Goal: Transaction & Acquisition: Download file/media

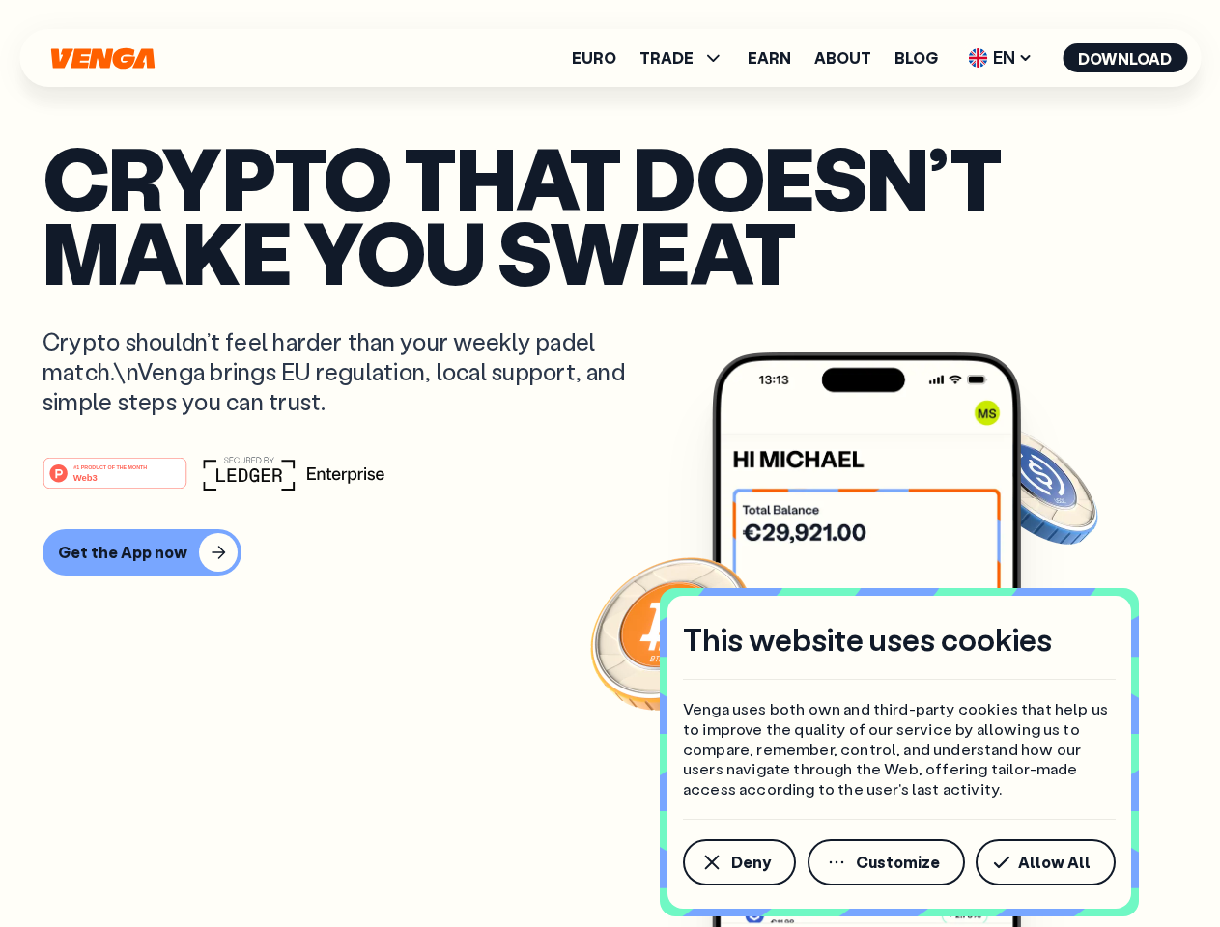
click at [609, 463] on div "#1 PRODUCT OF THE MONTH Web3" at bounding box center [609, 473] width 1135 height 35
click at [738, 862] on span "Deny" at bounding box center [751, 862] width 40 height 15
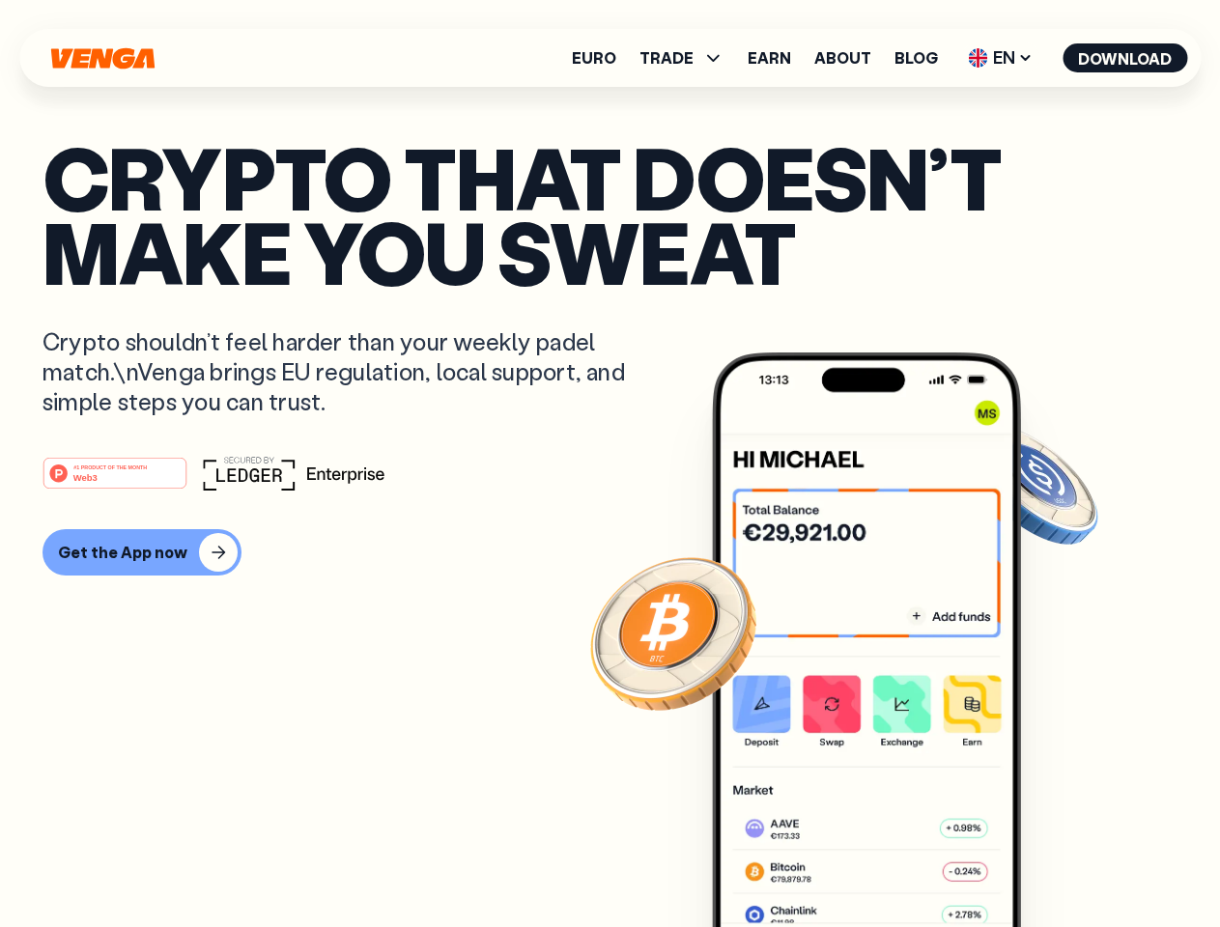
click at [887, 862] on img at bounding box center [866, 675] width 309 height 647
click at [1049, 862] on article "Crypto that doesn’t make you sweat Crypto shouldn’t feel harder than your weekl…" at bounding box center [609, 502] width 1135 height 724
click at [687, 58] on span "TRADE" at bounding box center [666, 57] width 54 height 15
click at [1000, 58] on span "EN" at bounding box center [1000, 57] width 78 height 31
click at [1125, 58] on button "Download" at bounding box center [1124, 57] width 125 height 29
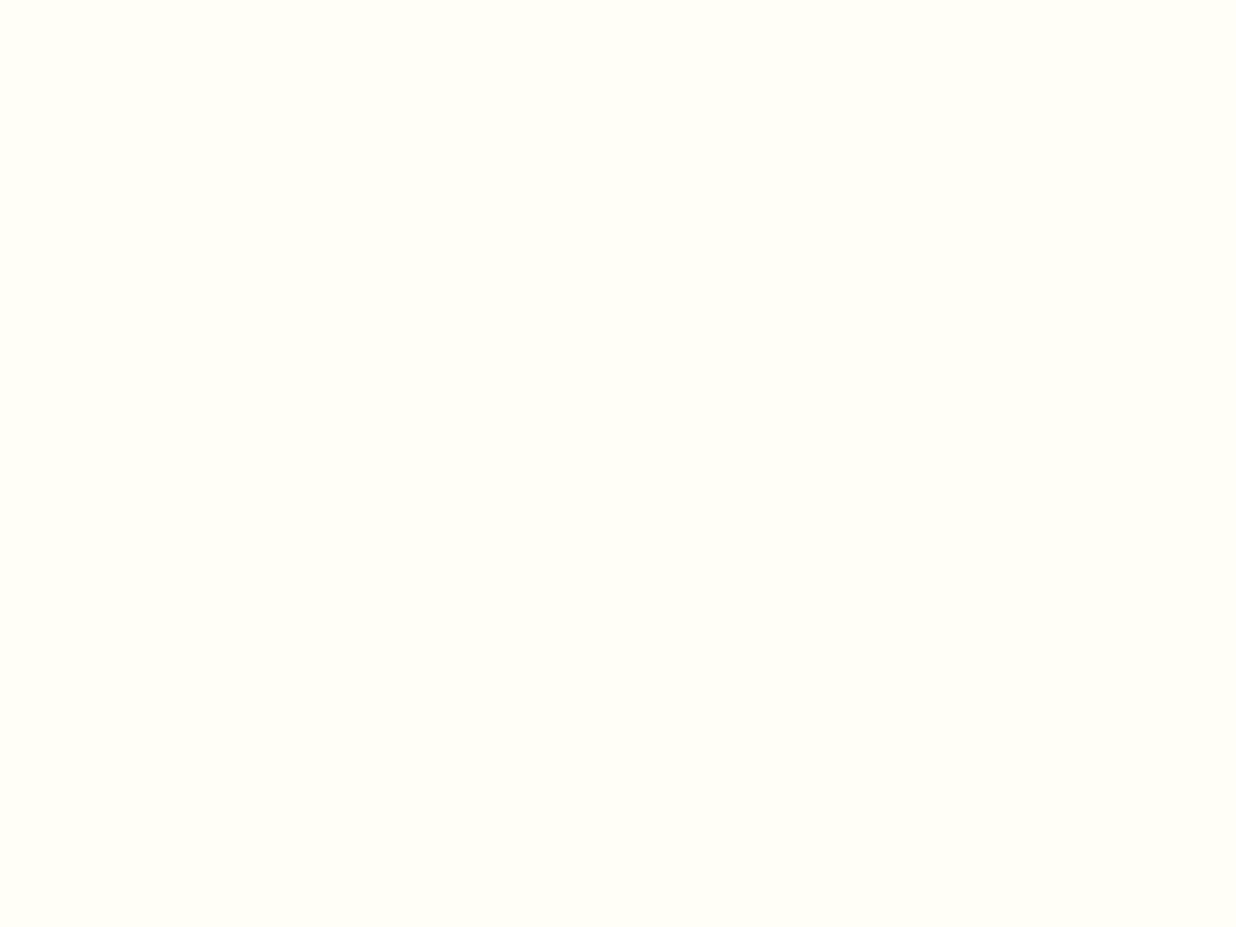
click at [609, 0] on html "This website uses cookies Venga uses both own and third-party cookies that help…" at bounding box center [618, 0] width 1236 height 0
click at [139, 0] on html "This website uses cookies Venga uses both own and third-party cookies that help…" at bounding box center [618, 0] width 1236 height 0
click at [118, 0] on html "This website uses cookies Venga uses both own and third-party cookies that help…" at bounding box center [618, 0] width 1236 height 0
